Goal: Obtain resource: Download file/media

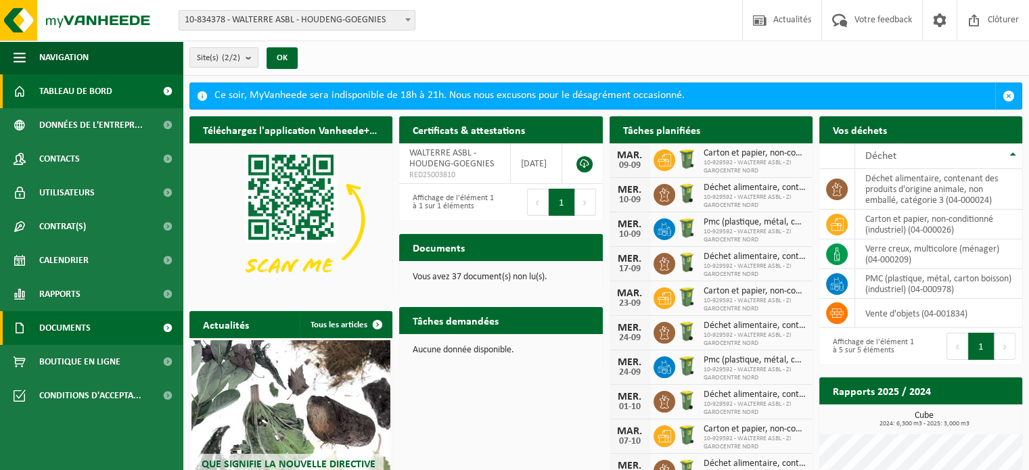
click at [84, 326] on span "Documents" at bounding box center [64, 328] width 51 height 34
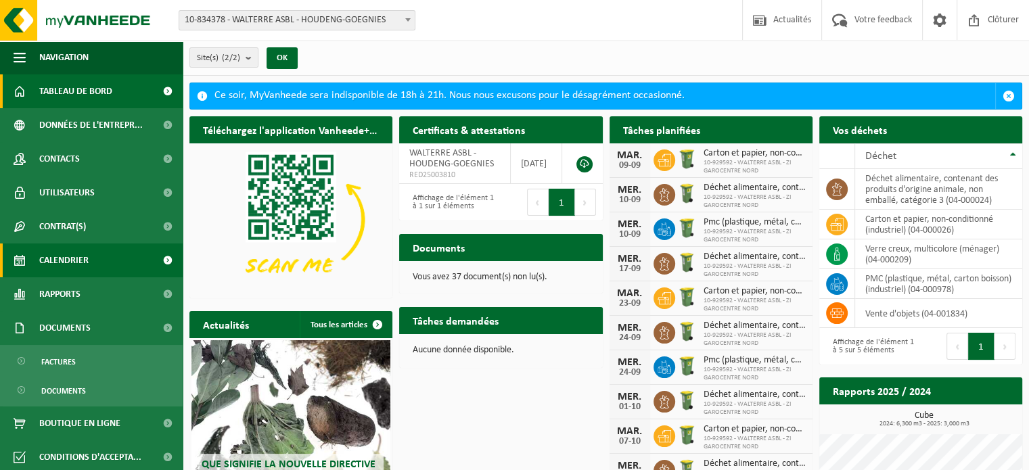
click at [73, 260] on span "Calendrier" at bounding box center [63, 260] width 49 height 34
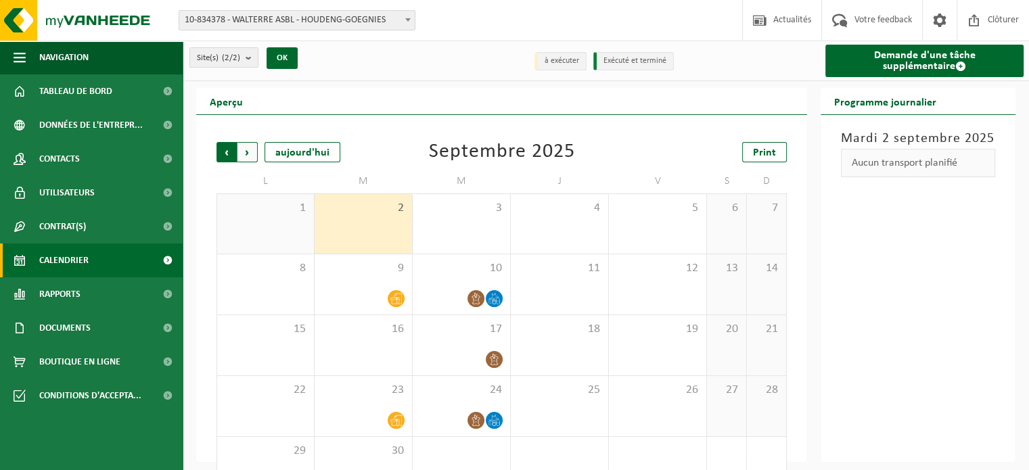
click at [246, 149] on span "Suivant" at bounding box center [247, 152] width 20 height 20
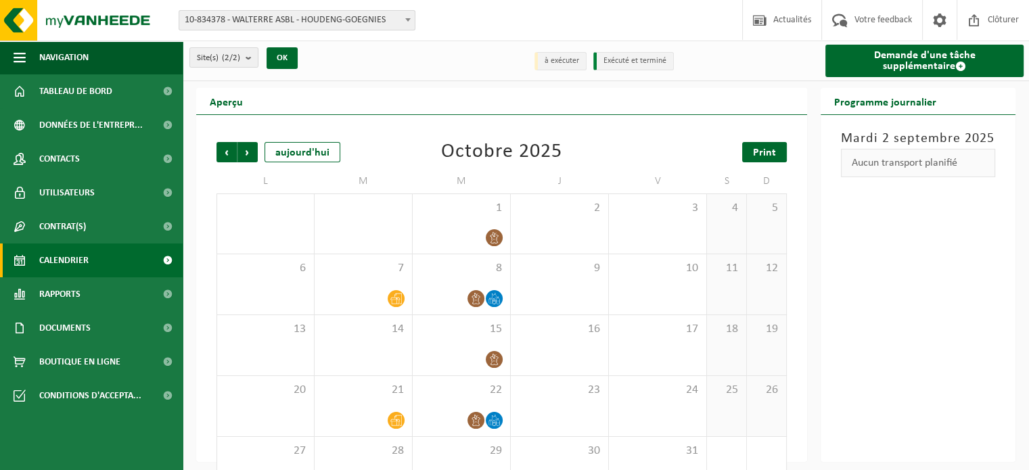
click at [762, 151] on span "Print" at bounding box center [764, 152] width 23 height 11
click at [248, 149] on span "Suivant" at bounding box center [247, 152] width 20 height 20
click at [762, 147] on span "Print" at bounding box center [764, 152] width 23 height 11
click at [252, 153] on span "Suivant" at bounding box center [247, 152] width 20 height 20
